Goal: Information Seeking & Learning: Learn about a topic

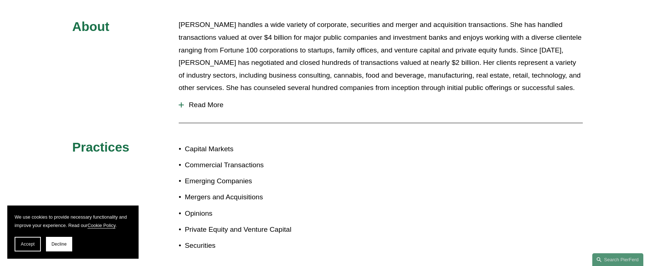
scroll to position [363, 0]
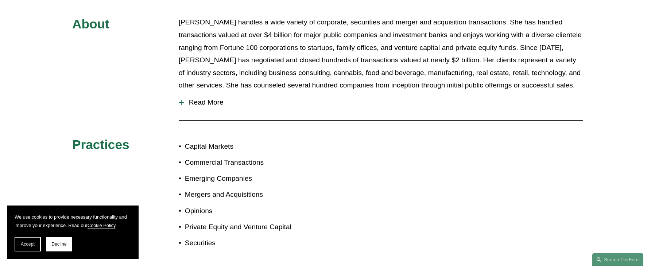
click at [195, 99] on span "Read More" at bounding box center [383, 103] width 399 height 8
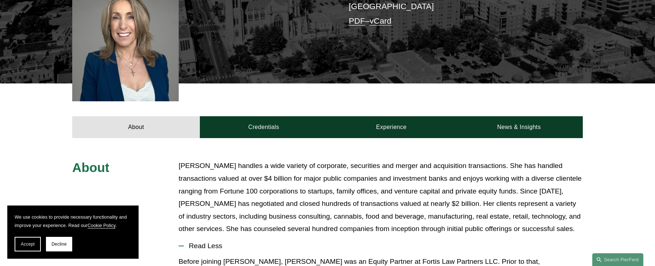
scroll to position [262, 0]
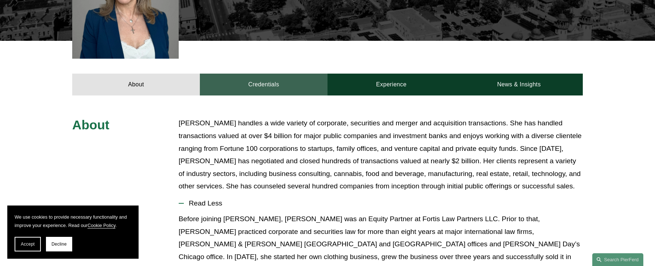
click at [263, 74] on link "Credentials" at bounding box center [264, 85] width 128 height 22
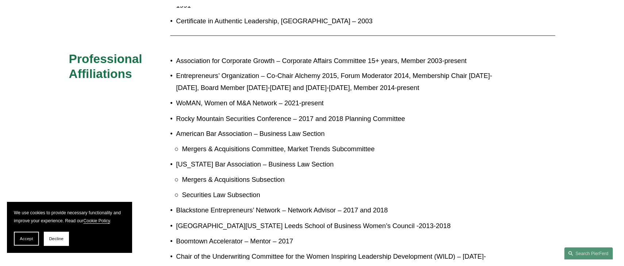
scroll to position [0, 0]
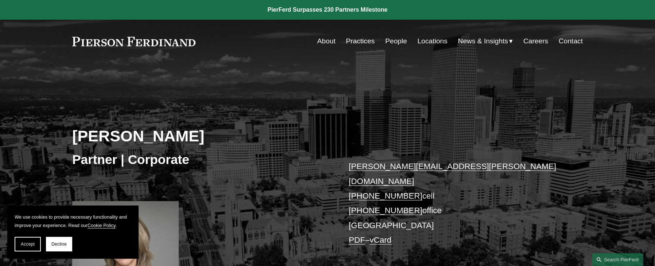
click at [356, 43] on link "Practices" at bounding box center [360, 41] width 29 height 14
